Goal: Information Seeking & Learning: Learn about a topic

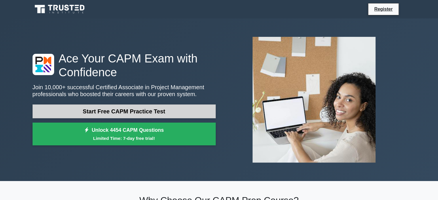
click at [78, 113] on link "Start Free CAPM Practice Test" at bounding box center [124, 112] width 183 height 14
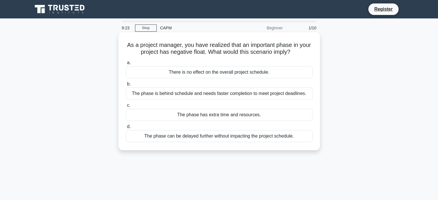
click at [176, 137] on div "The phase can be delayed further without impacting the project schedule." at bounding box center [219, 136] width 187 height 12
click at [126, 129] on input "d. The phase can be delayed further without impacting the project schedule." at bounding box center [126, 127] width 0 height 4
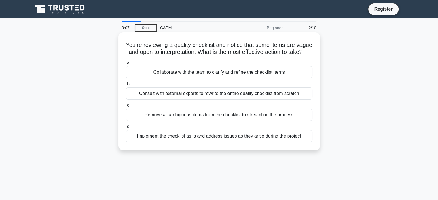
click at [159, 78] on div "Collaborate with the team to clarify and refine the checklist items" at bounding box center [219, 72] width 187 height 12
click at [126, 65] on input "a. Collaborate with the team to clarify and refine the checklist items" at bounding box center [126, 63] width 0 height 4
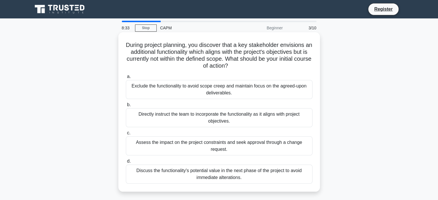
click at [146, 88] on div "Exclude the functionality to avoid scope creep and maintain focus on the agreed…" at bounding box center [219, 89] width 187 height 19
click at [126, 79] on input "a. Exclude the functionality to avoid scope creep and maintain focus on the agr…" at bounding box center [126, 77] width 0 height 4
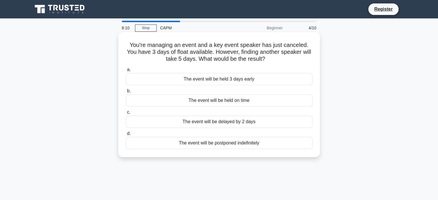
click at [161, 105] on div "The event will be held on time" at bounding box center [219, 100] width 187 height 12
click at [126, 93] on input "b. The event will be held on time" at bounding box center [126, 91] width 0 height 4
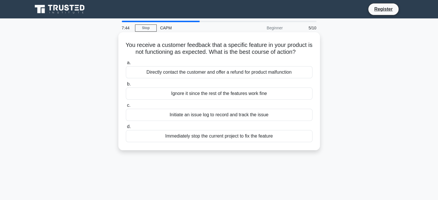
click at [162, 119] on div "Initiate an issue log to record and track the issue" at bounding box center [219, 115] width 187 height 12
click at [126, 107] on input "c. Initiate an issue log to record and track the issue" at bounding box center [126, 106] width 0 height 4
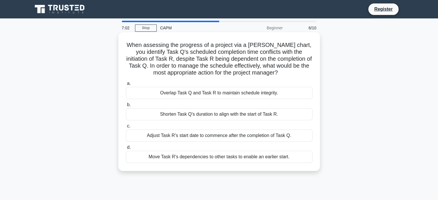
click at [148, 93] on div "Overlap Task Q and Task R to maintain schedule integrity." at bounding box center [219, 93] width 187 height 12
click at [126, 86] on input "a. Overlap Task Q and Task R to maintain schedule integrity." at bounding box center [126, 84] width 0 height 4
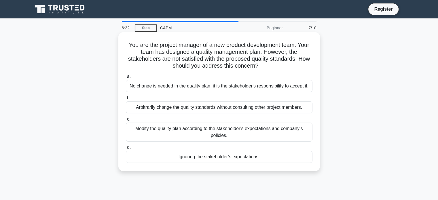
click at [162, 134] on div "Modify the quality plan according to the stakeholder's expectations and company…" at bounding box center [219, 132] width 187 height 19
click at [126, 121] on input "c. Modify the quality plan according to the stakeholder's expectations and comp…" at bounding box center [126, 119] width 0 height 4
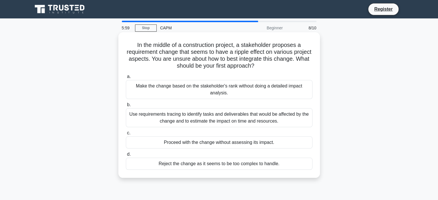
click at [154, 139] on div "Proceed with the change without assessing its impact." at bounding box center [219, 143] width 187 height 12
click at [126, 135] on input "c. Proceed with the change without assessing its impact." at bounding box center [126, 133] width 0 height 4
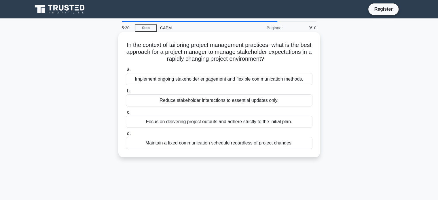
click at [149, 145] on div "Maintain a fixed communication schedule regardless of project changes." at bounding box center [219, 143] width 187 height 12
click at [126, 136] on input "d. Maintain a fixed communication schedule regardless of project changes." at bounding box center [126, 134] width 0 height 4
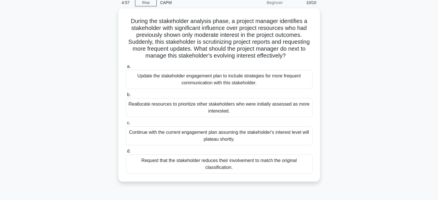
scroll to position [31, 0]
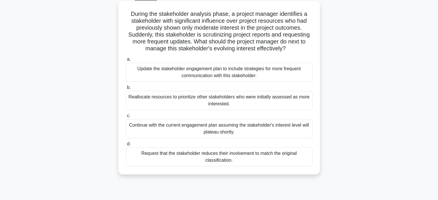
click at [140, 73] on div "Update the stakeholder engagement plan to include strategies for more frequent …" at bounding box center [219, 72] width 187 height 19
click at [126, 61] on input "a. Update the stakeholder engagement plan to include strategies for more freque…" at bounding box center [126, 60] width 0 height 4
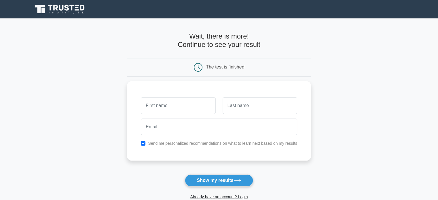
type input "a"
type input "Atif"
click at [240, 104] on input "text" at bounding box center [260, 104] width 75 height 17
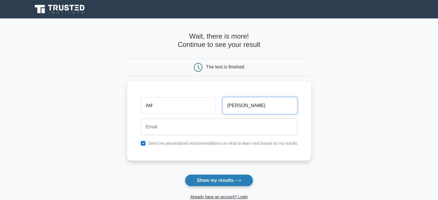
type input "abdul qayyum"
click at [206, 181] on button "Show my results" at bounding box center [219, 181] width 68 height 12
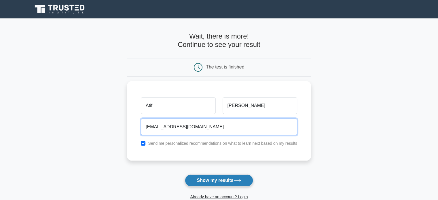
type input "atifabdulqayyum9@gmail.com"
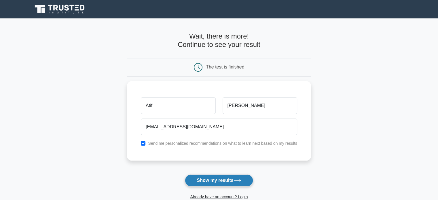
click at [200, 180] on button "Show my results" at bounding box center [219, 181] width 68 height 12
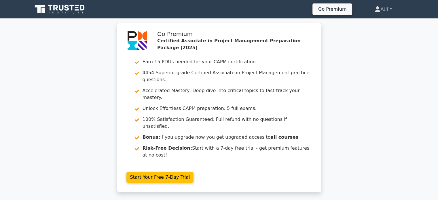
click at [365, 73] on div "Go Premium Certified Associate in Project Management Preparation Package (2025)…" at bounding box center [219, 111] width 438 height 176
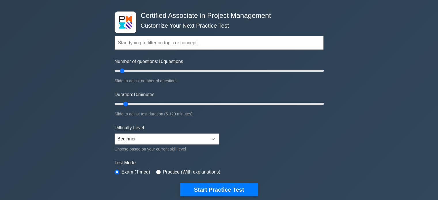
scroll to position [20, 0]
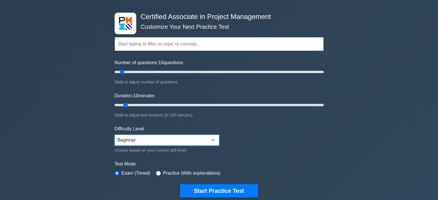
click at [213, 138] on select "Beginner Intermediate Expert" at bounding box center [167, 140] width 105 height 11
select select "expert"
click at [115, 135] on select "Beginner Intermediate Expert" at bounding box center [167, 140] width 105 height 11
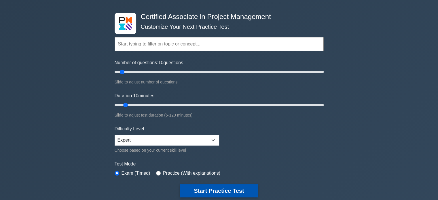
click at [201, 187] on button "Start Practice Test" at bounding box center [219, 190] width 78 height 13
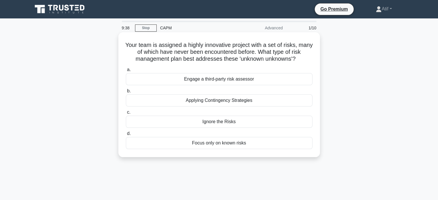
click at [154, 103] on div "Applying Contingency Strategies" at bounding box center [219, 100] width 187 height 12
click at [126, 93] on input "b. Applying Contingency Strategies" at bounding box center [126, 91] width 0 height 4
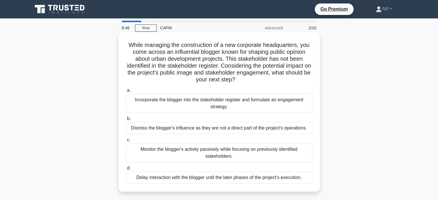
click at [138, 108] on div "Incorporate the blogger into the stakeholder register and formulate an engageme…" at bounding box center [219, 103] width 187 height 19
click at [126, 92] on input "a. Incorporate the blogger into the stakeholder register and formulate an engag…" at bounding box center [126, 91] width 0 height 4
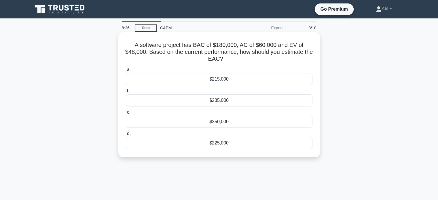
click at [157, 146] on div "$225,000" at bounding box center [219, 143] width 187 height 12
click at [126, 136] on input "d. $225,000" at bounding box center [126, 134] width 0 height 4
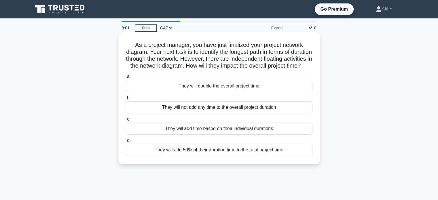
click at [153, 113] on div "They will not add any time to the overall project duration" at bounding box center [219, 107] width 187 height 12
click at [126, 100] on input "b. They will not add any time to the overall project duration" at bounding box center [126, 98] width 0 height 4
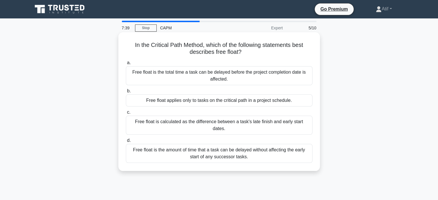
click at [153, 101] on div "Free float applies only to tasks on the critical path in a project schedule." at bounding box center [219, 100] width 187 height 12
click at [126, 93] on input "b. Free float applies only to tasks on the critical path in a project schedule." at bounding box center [126, 91] width 0 height 4
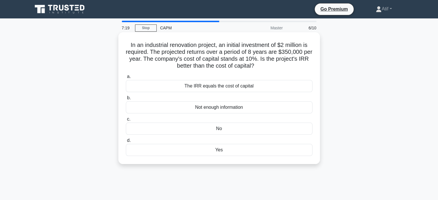
click at [153, 154] on div "Yes" at bounding box center [219, 150] width 187 height 12
click at [126, 143] on input "d. Yes" at bounding box center [126, 141] width 0 height 4
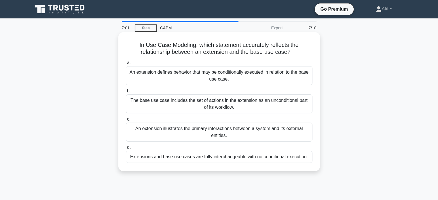
click at [132, 103] on div "The base use case includes the set of actions in the extension as an unconditio…" at bounding box center [219, 103] width 187 height 19
click at [126, 93] on input "b. The base use case includes the set of actions in the extension as an uncondi…" at bounding box center [126, 91] width 0 height 4
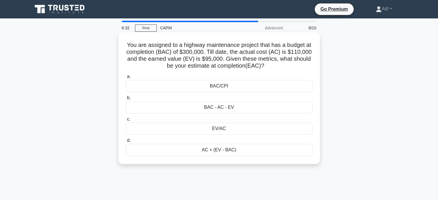
click at [152, 155] on div "AC + (EV - BAC)" at bounding box center [219, 150] width 187 height 12
click at [126, 143] on input "d. AC + (EV - BAC)" at bounding box center [126, 141] width 0 height 4
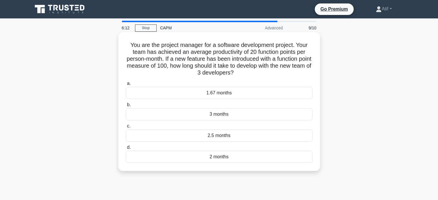
click at [169, 160] on div "2 months" at bounding box center [219, 157] width 187 height 12
click at [126, 149] on input "d. 2 months" at bounding box center [126, 148] width 0 height 4
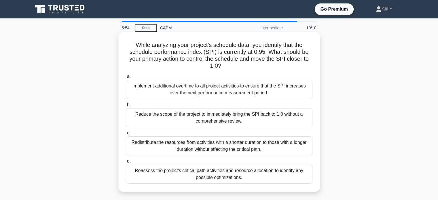
click at [160, 117] on div "Reduce the scope of the project to immediately bring the SPI back to 1.0 withou…" at bounding box center [219, 117] width 187 height 19
click at [126, 107] on input "b. Reduce the scope of the project to immediately bring the SPI back to 1.0 wit…" at bounding box center [126, 105] width 0 height 4
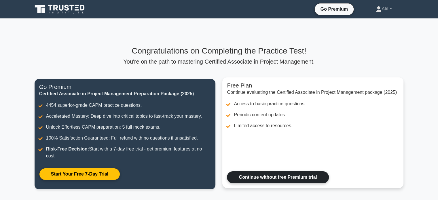
click at [261, 176] on link "Continue without free Premium trial" at bounding box center [278, 177] width 102 height 12
